Goal: Information Seeking & Learning: Learn about a topic

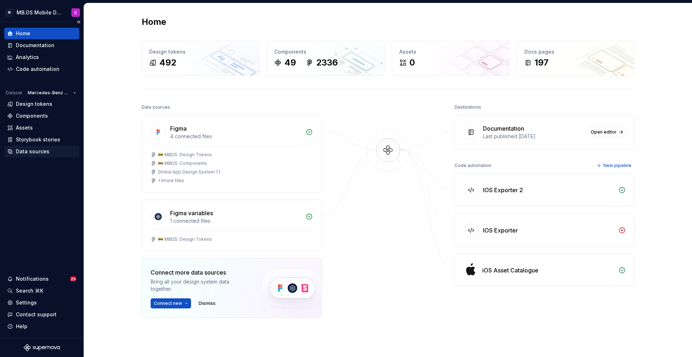
click at [33, 150] on div "Data sources" at bounding box center [33, 151] width 34 height 7
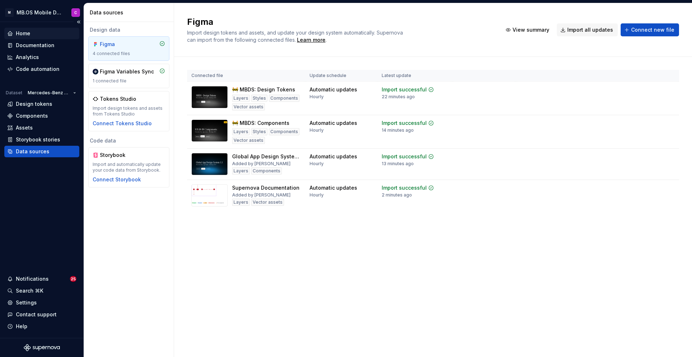
click at [37, 32] on div "Home" at bounding box center [41, 33] width 69 height 7
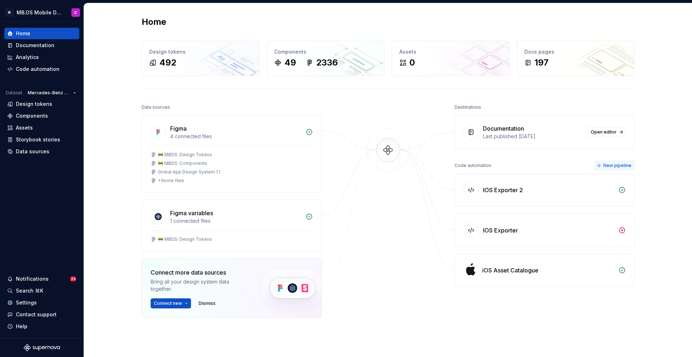
click at [617, 164] on span "New pipeline" at bounding box center [617, 166] width 28 height 6
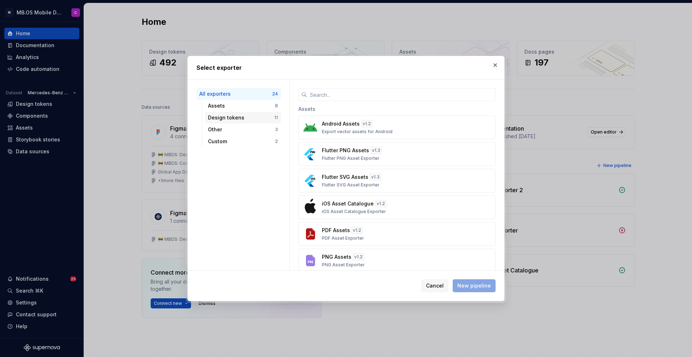
click at [225, 121] on div "Design tokens" at bounding box center [241, 117] width 66 height 7
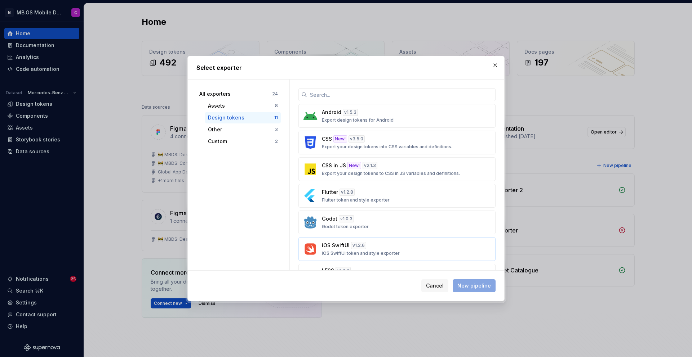
click at [371, 246] on div "iOS SwiftUI v 1.2.6 iOS SwiftUI token and style exporter" at bounding box center [395, 249] width 146 height 14
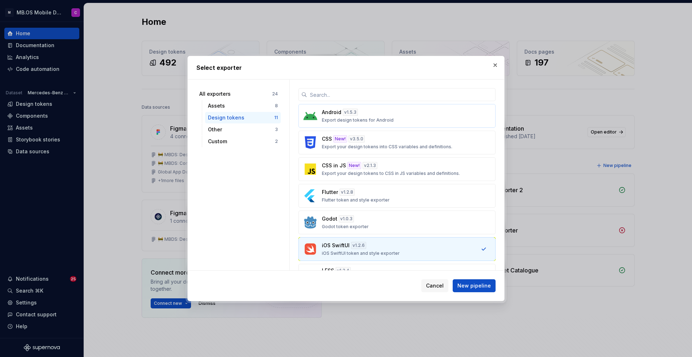
click at [373, 111] on div "Android v 1.5.3 Export design tokens for Android" at bounding box center [395, 116] width 146 height 14
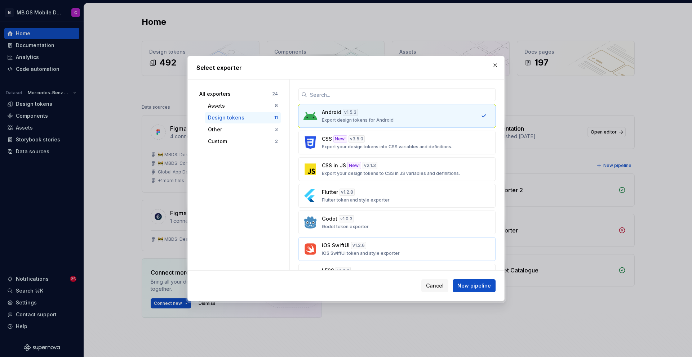
click at [367, 255] on p "iOS SwiftUI token and style exporter" at bounding box center [361, 254] width 78 height 6
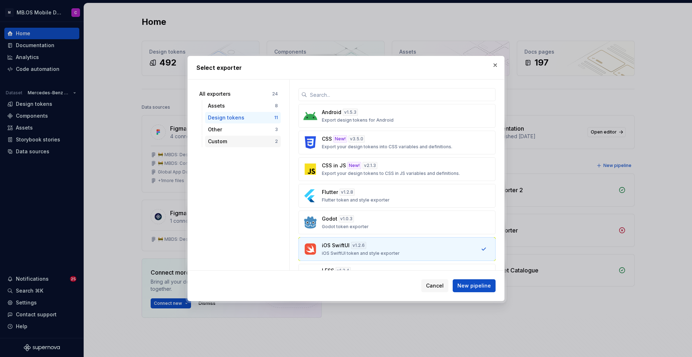
click at [231, 142] on div "Custom" at bounding box center [241, 141] width 67 height 7
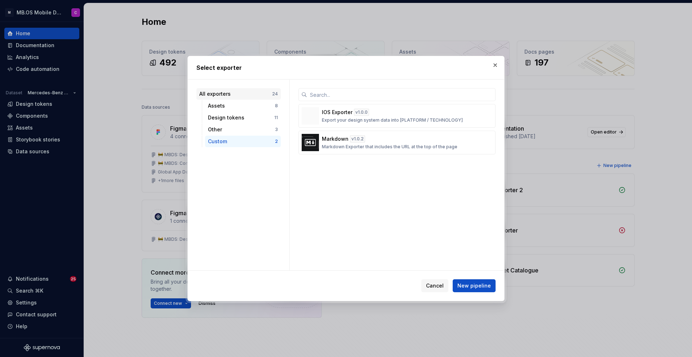
click at [249, 96] on div "All exporters" at bounding box center [235, 93] width 73 height 7
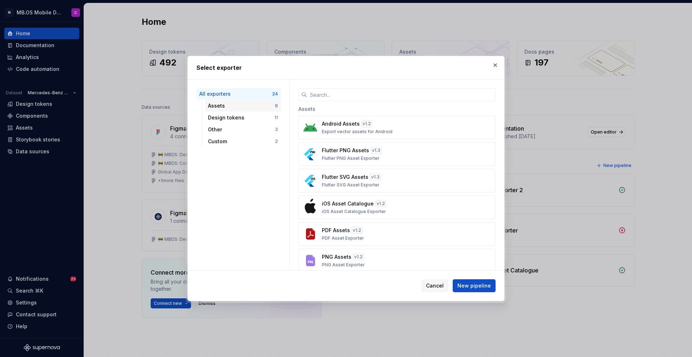
click at [224, 106] on div "Assets" at bounding box center [241, 105] width 67 height 7
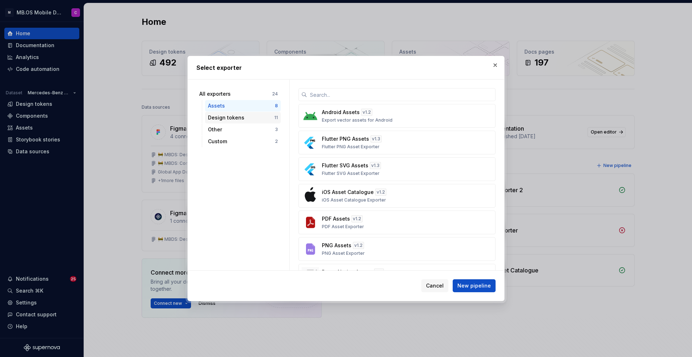
click at [226, 119] on div "Design tokens" at bounding box center [241, 117] width 66 height 7
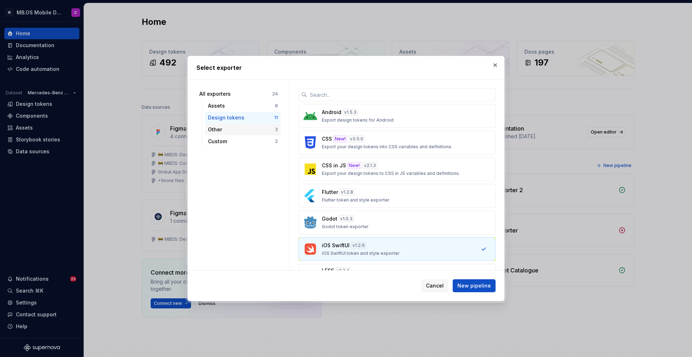
click at [221, 131] on div "Other" at bounding box center [241, 129] width 67 height 7
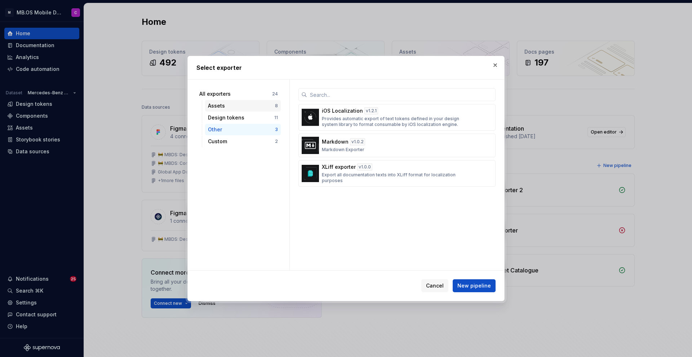
click at [227, 105] on div "Assets" at bounding box center [241, 105] width 67 height 7
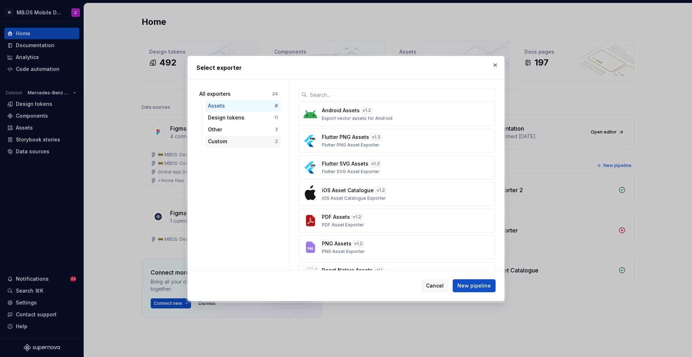
scroll to position [1, 0]
click at [234, 140] on div "Custom" at bounding box center [241, 141] width 67 height 7
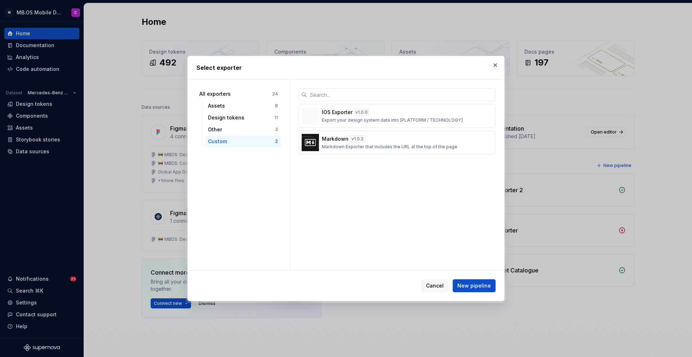
scroll to position [0, 0]
click at [233, 107] on div "Assets" at bounding box center [241, 105] width 67 height 7
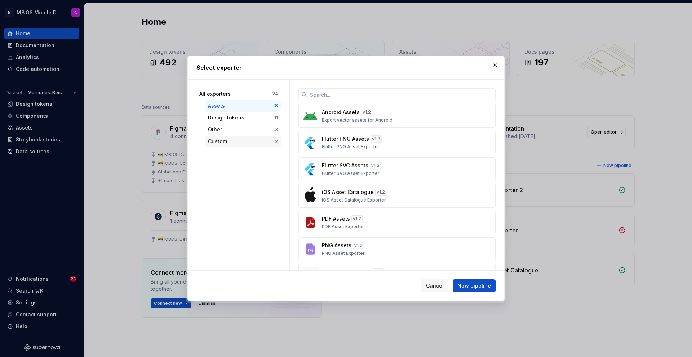
click at [221, 138] on div "Custom" at bounding box center [241, 141] width 67 height 7
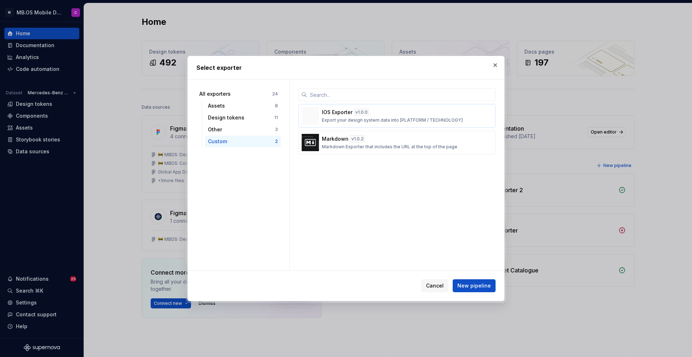
click at [338, 116] on div "IOS Exporter v 1.0.0 Export your design system data into [PLATFORM / TECHNOLOGY]" at bounding box center [395, 116] width 146 height 14
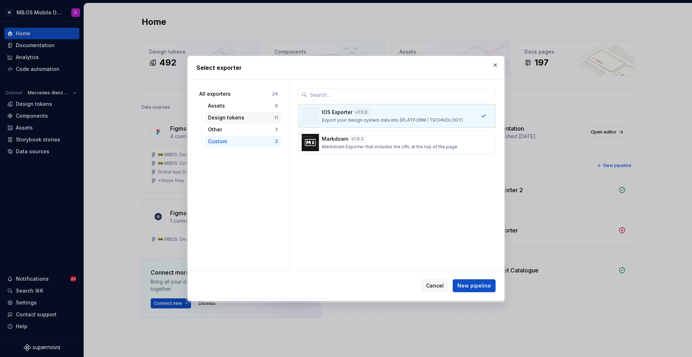
click at [236, 118] on div "Design tokens" at bounding box center [241, 117] width 66 height 7
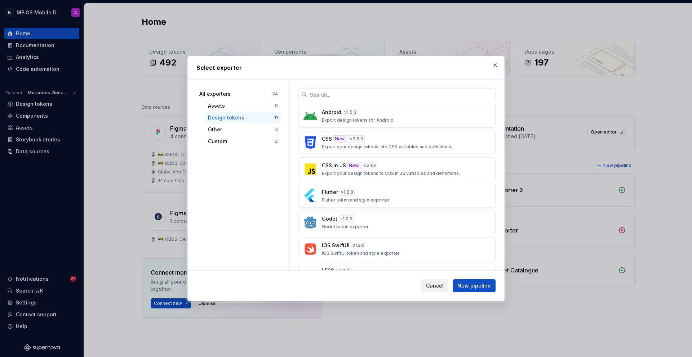
click at [435, 286] on span "Cancel" at bounding box center [435, 285] width 18 height 7
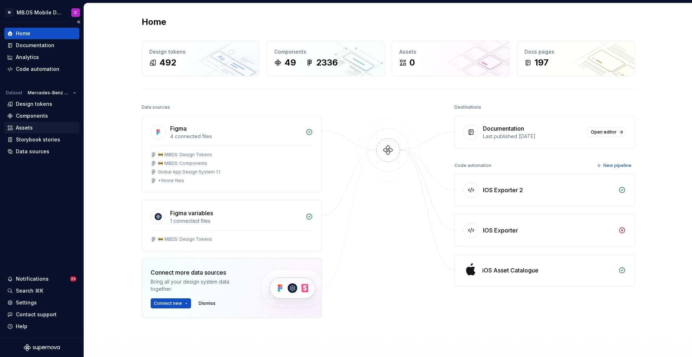
click at [26, 130] on div "Assets" at bounding box center [24, 127] width 17 height 7
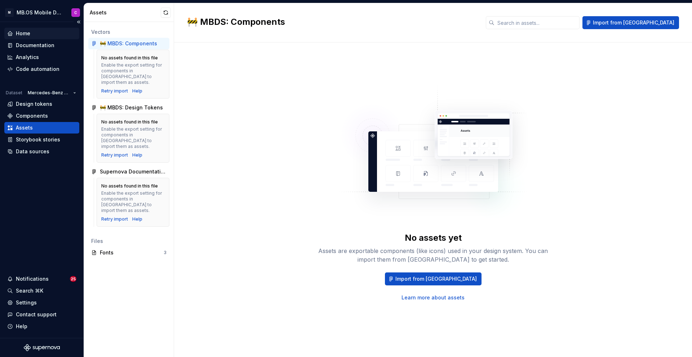
click at [32, 32] on div "Home" at bounding box center [41, 33] width 69 height 7
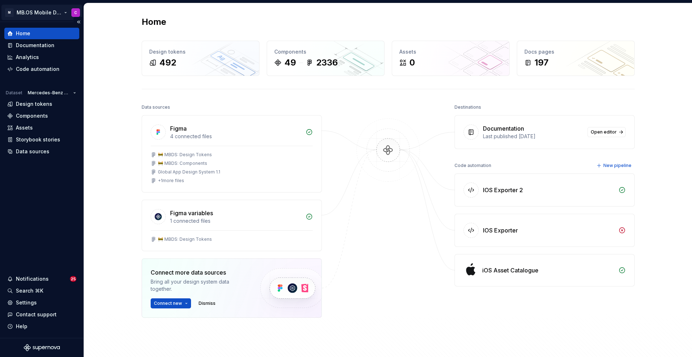
click at [66, 12] on html "M MB.OS Mobile Design System C Home Documentation Analytics Code automation Dat…" at bounding box center [346, 178] width 692 height 357
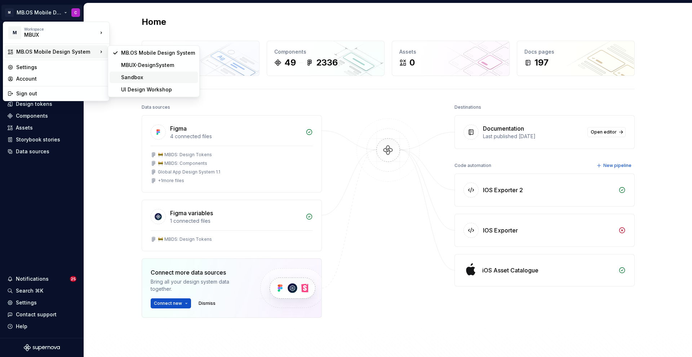
click at [154, 76] on div "Sandbox" at bounding box center [158, 77] width 74 height 7
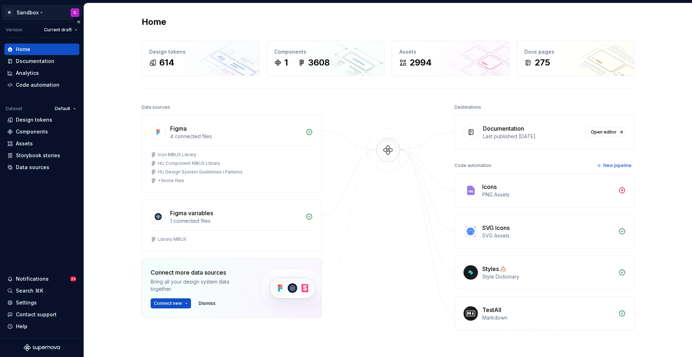
click at [41, 12] on html "M Sandbox C Version Current draft Home Documentation Analytics Code automation …" at bounding box center [346, 178] width 692 height 357
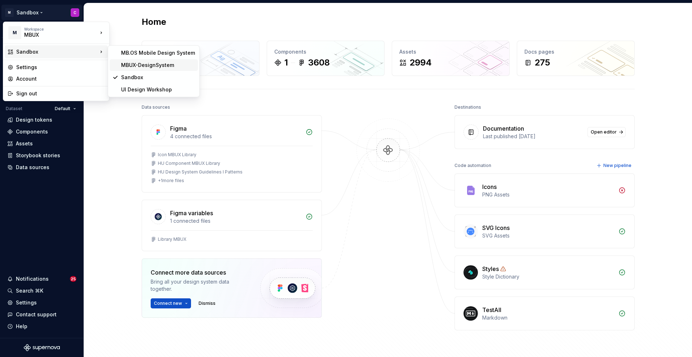
click at [137, 67] on div "MBUX-DesignSystem" at bounding box center [158, 65] width 74 height 7
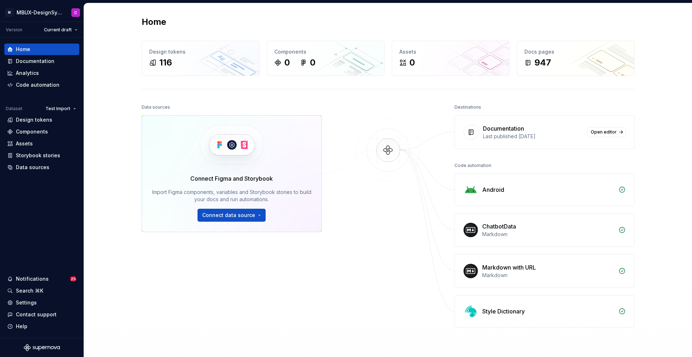
click at [534, 197] on div "Android" at bounding box center [544, 190] width 179 height 32
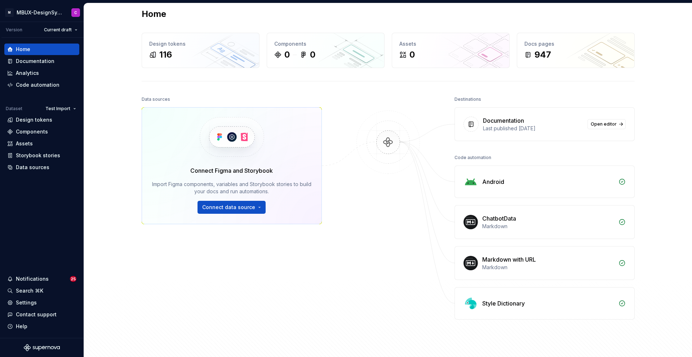
scroll to position [9, 0]
click at [66, 13] on html "M MBUX-DesignSystem C Version Current draft Home Documentation Analytics Code a…" at bounding box center [346, 178] width 692 height 357
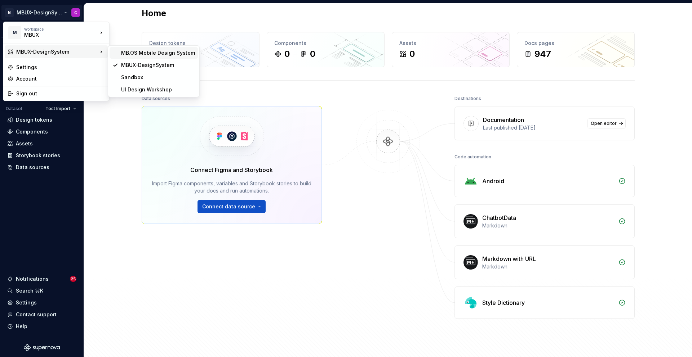
click at [131, 55] on div "MB.OS Mobile Design System" at bounding box center [158, 52] width 74 height 7
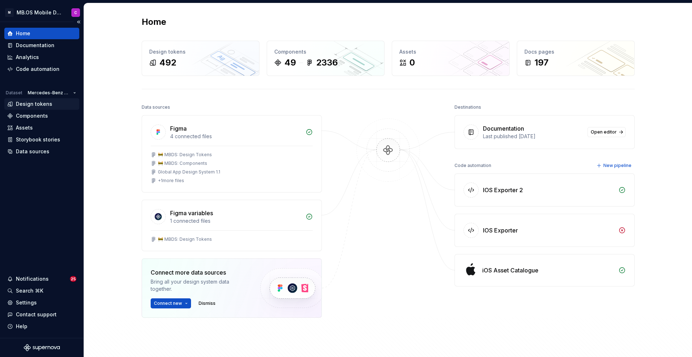
click at [32, 102] on div "Design tokens" at bounding box center [34, 104] width 36 height 7
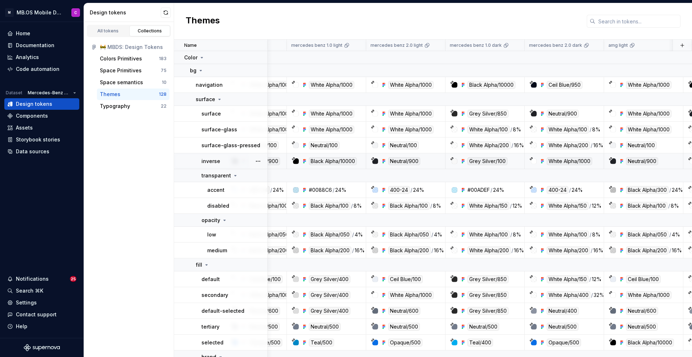
scroll to position [0, 38]
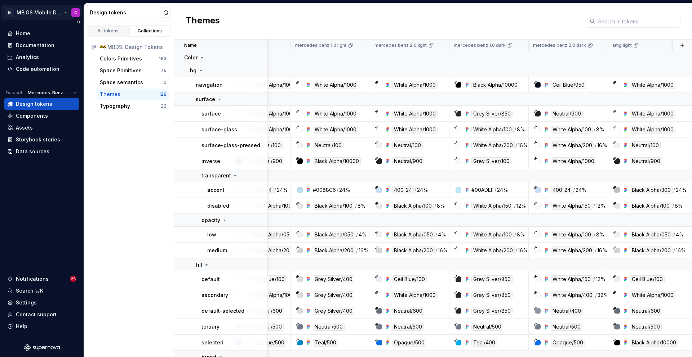
click at [66, 10] on html "M MB.OS Mobile Design System C Home Documentation Analytics Code automation Dat…" at bounding box center [346, 178] width 692 height 357
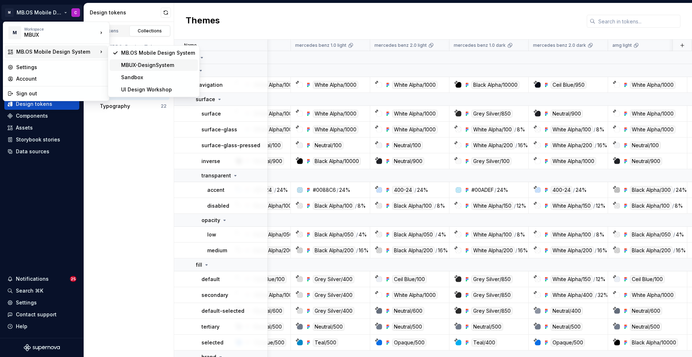
click at [134, 64] on div "MBUX-DesignSystem" at bounding box center [158, 65] width 74 height 7
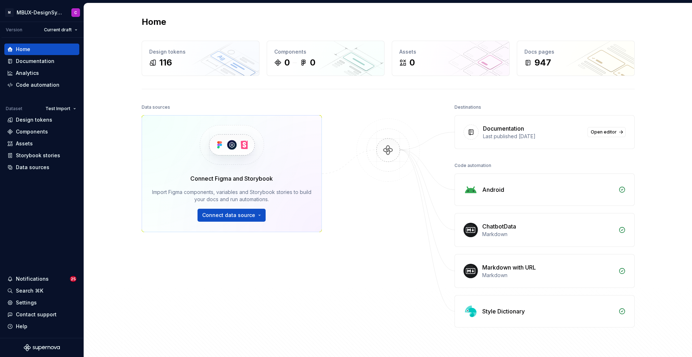
click at [484, 191] on div "Android" at bounding box center [493, 190] width 22 height 9
click at [72, 31] on html "M MBUX-DesignSystem C Version Current draft Home Documentation Analytics Code a…" at bounding box center [346, 178] width 692 height 357
click at [73, 55] on div "v 1.0.0 - MMA SOP" at bounding box center [78, 55] width 47 height 7
click at [64, 12] on html "M MBUX-DesignSystem C Version v 1.0.0 - MMA SOP Home Documentation Analytics Co…" at bounding box center [346, 178] width 692 height 357
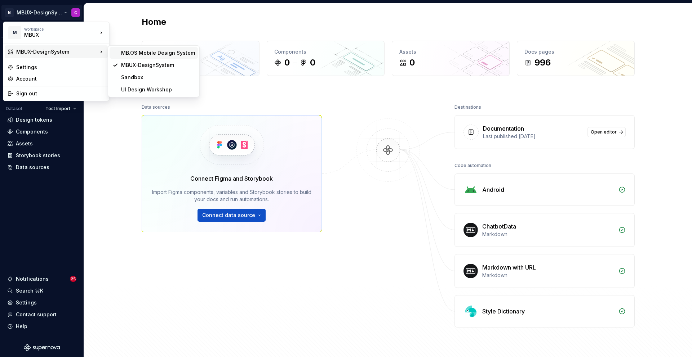
click at [134, 55] on div "MB.OS Mobile Design System" at bounding box center [158, 52] width 74 height 7
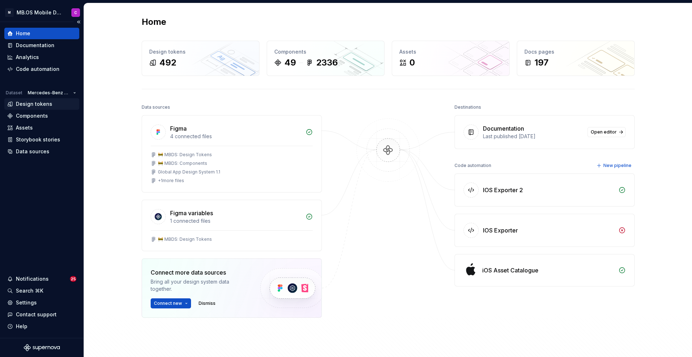
click at [28, 107] on div "Design tokens" at bounding box center [34, 104] width 36 height 7
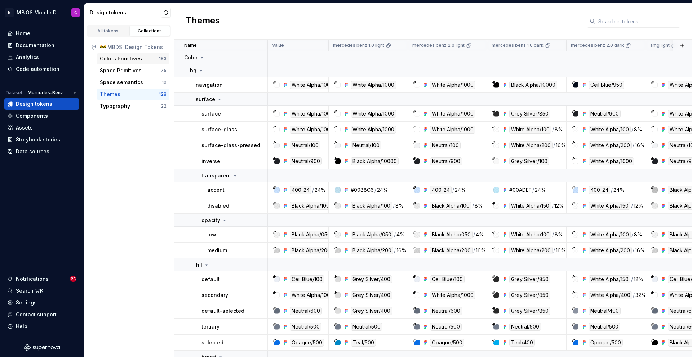
click at [133, 59] on div "Colors Primitives" at bounding box center [121, 58] width 42 height 7
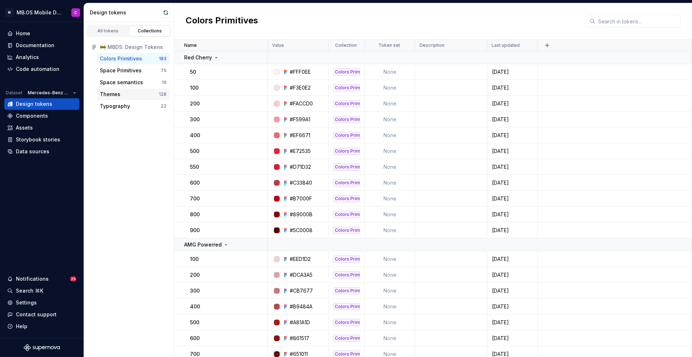
click at [116, 96] on div "Themes" at bounding box center [110, 94] width 21 height 7
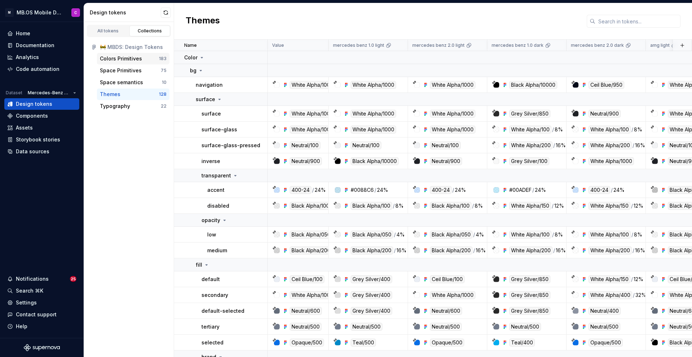
click at [130, 58] on div "Colors Primitives" at bounding box center [121, 58] width 42 height 7
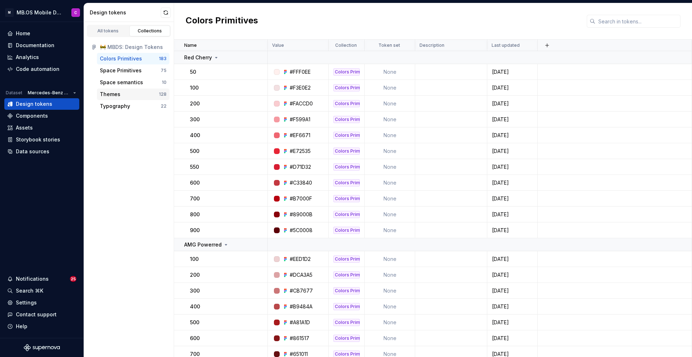
click at [107, 92] on div "Themes" at bounding box center [110, 94] width 21 height 7
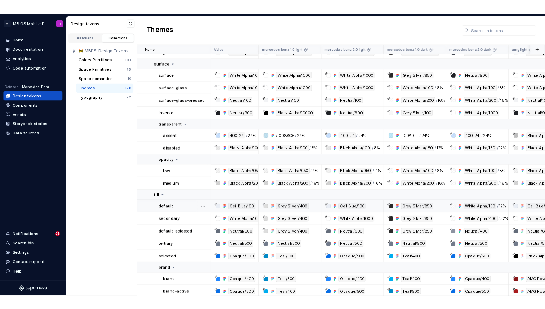
scroll to position [36, 0]
